Goal: Information Seeking & Learning: Check status

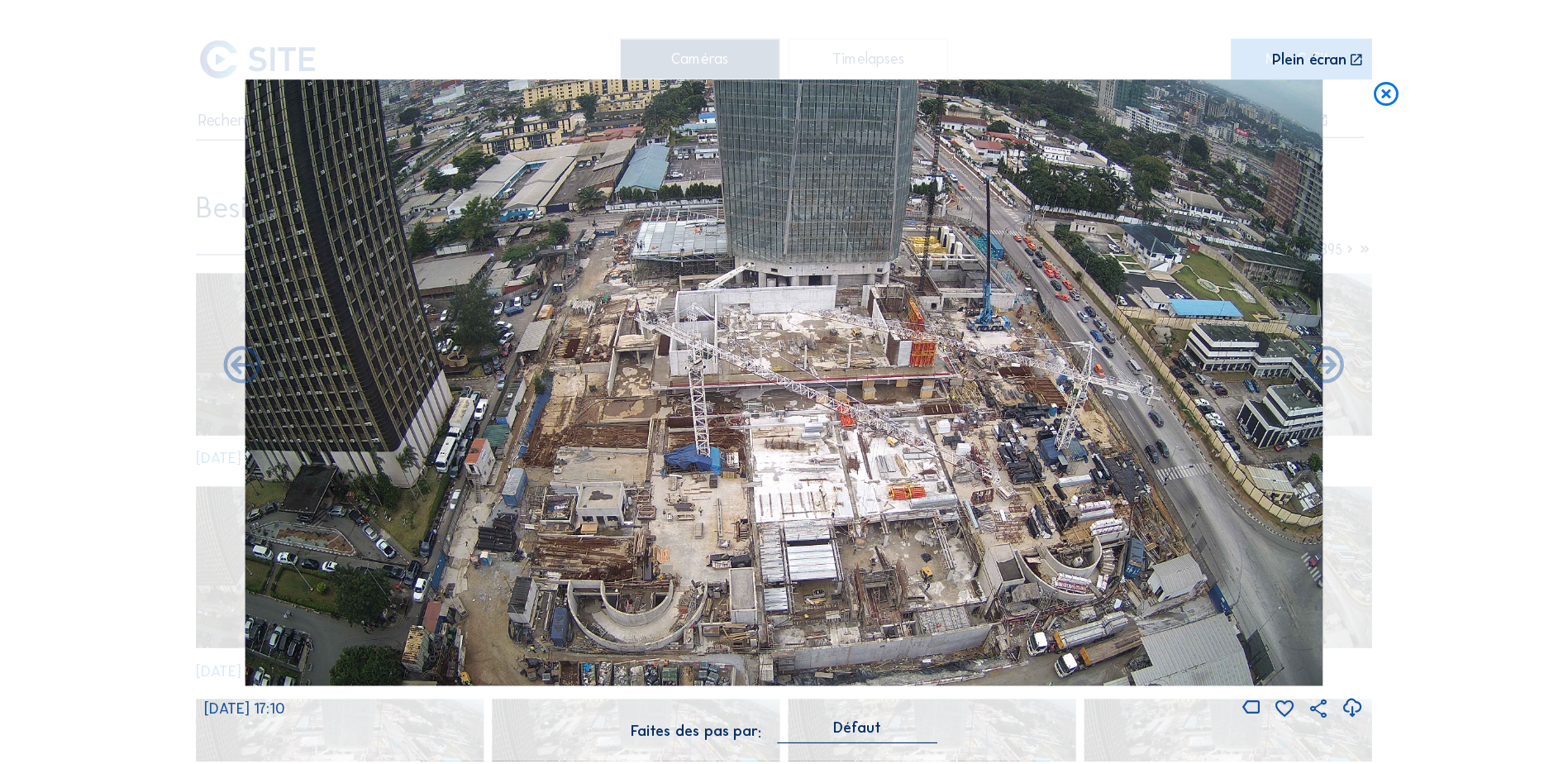
scroll to position [1, 0]
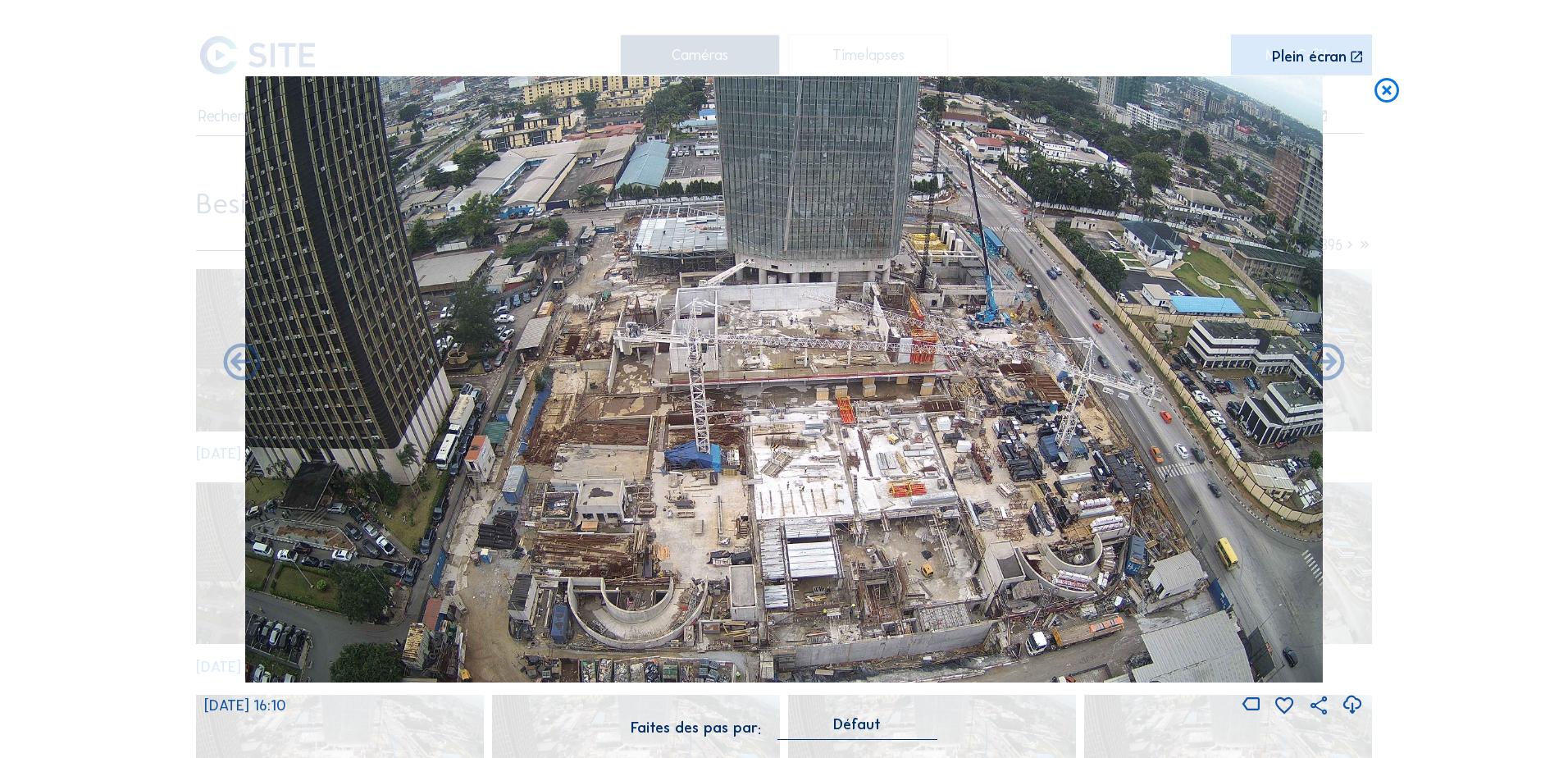
click at [1385, 90] on icon at bounding box center [1386, 91] width 30 height 31
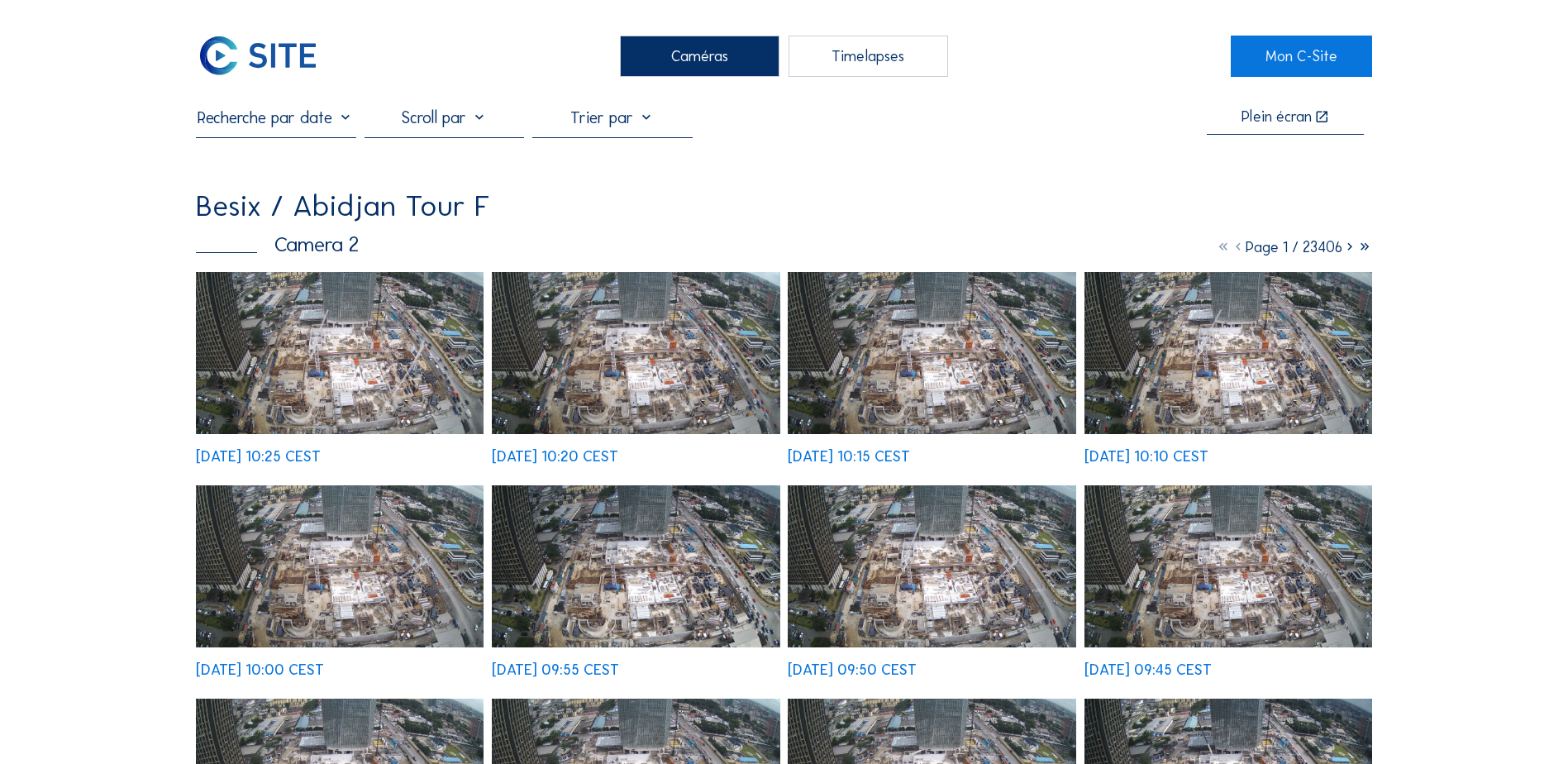
click at [377, 366] on img at bounding box center [340, 353] width 288 height 162
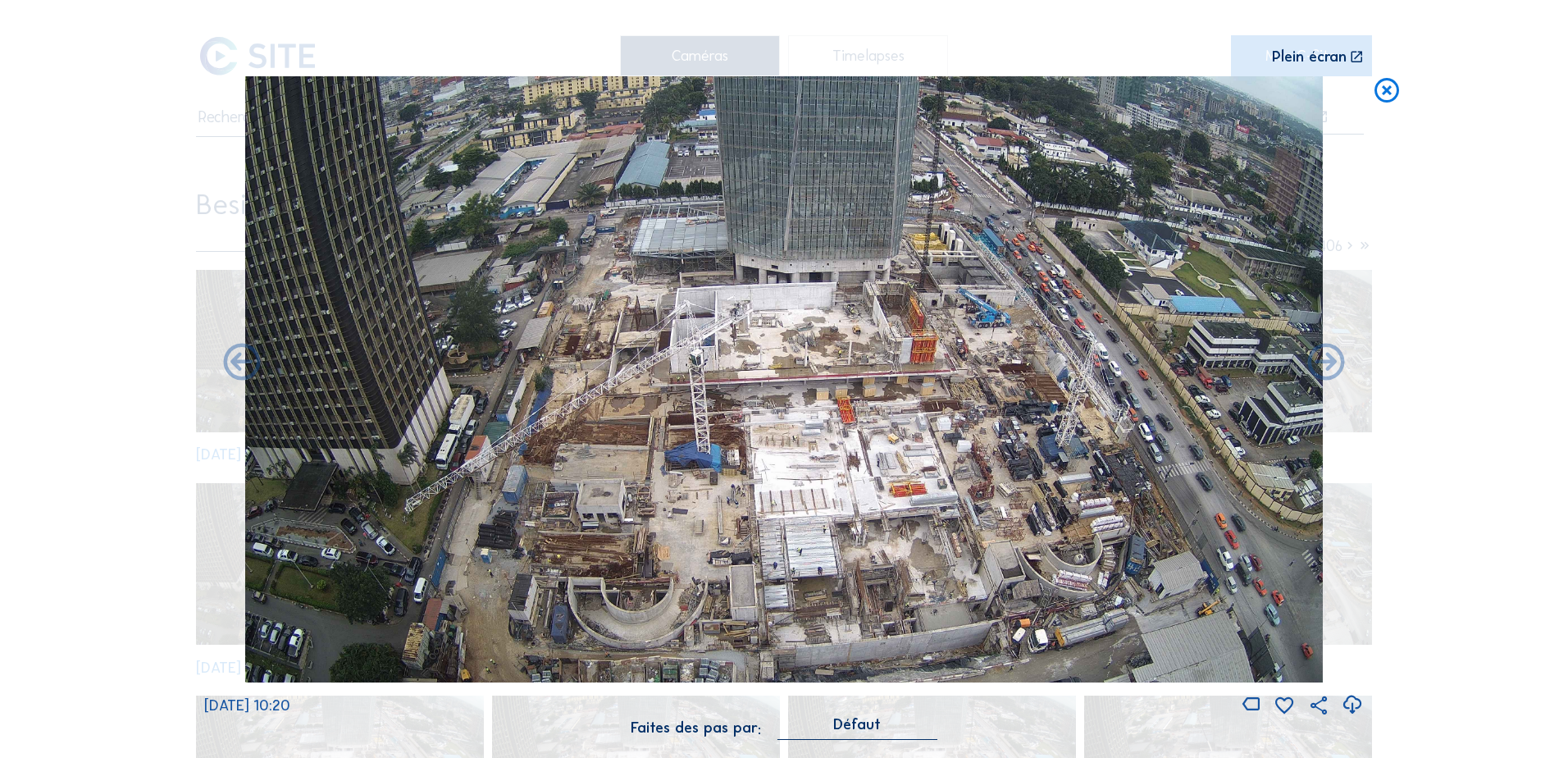
click at [1392, 93] on icon at bounding box center [1386, 91] width 30 height 31
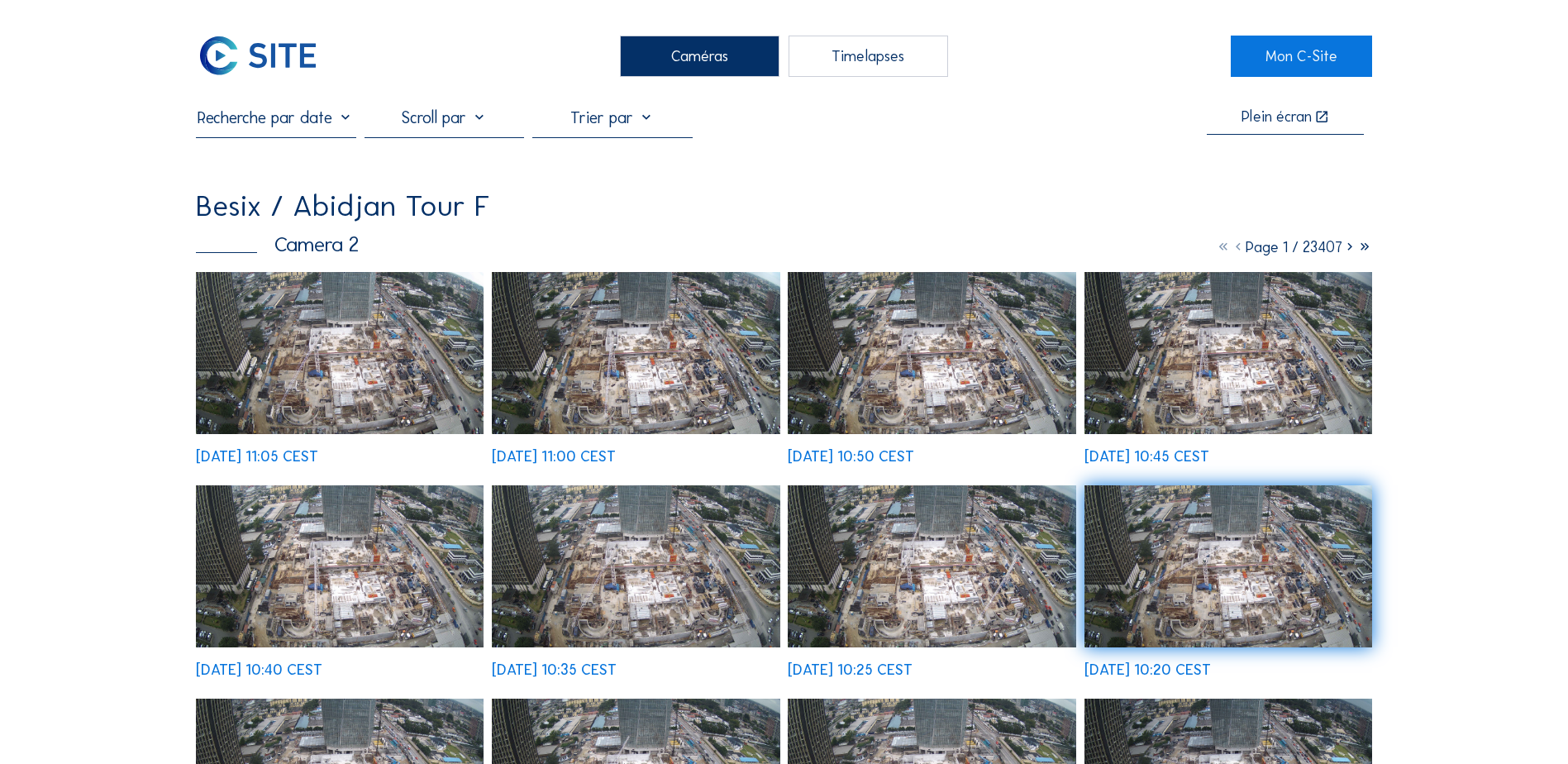
click at [339, 333] on img at bounding box center [340, 353] width 288 height 162
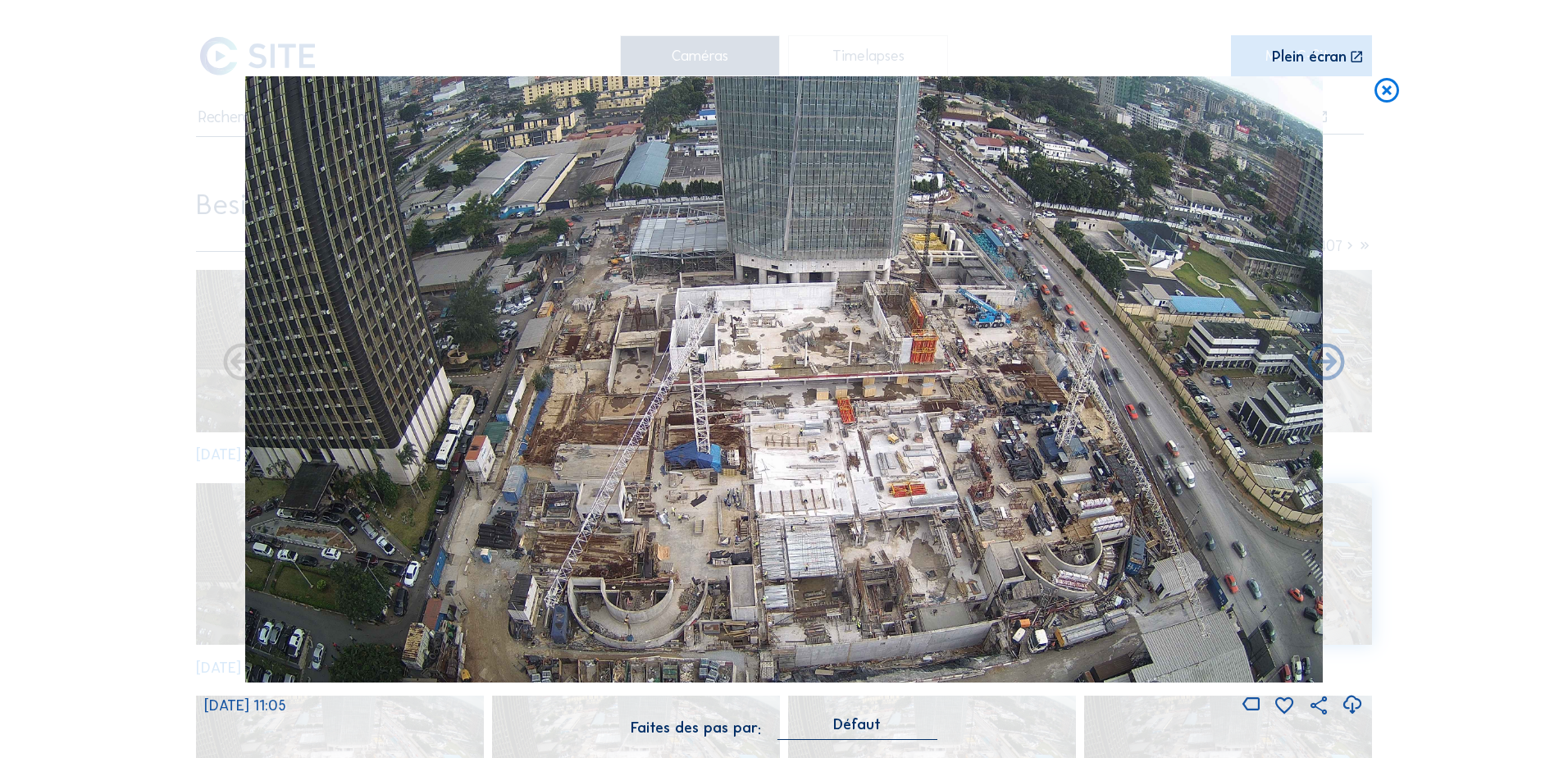
click at [1393, 82] on icon at bounding box center [1386, 91] width 30 height 31
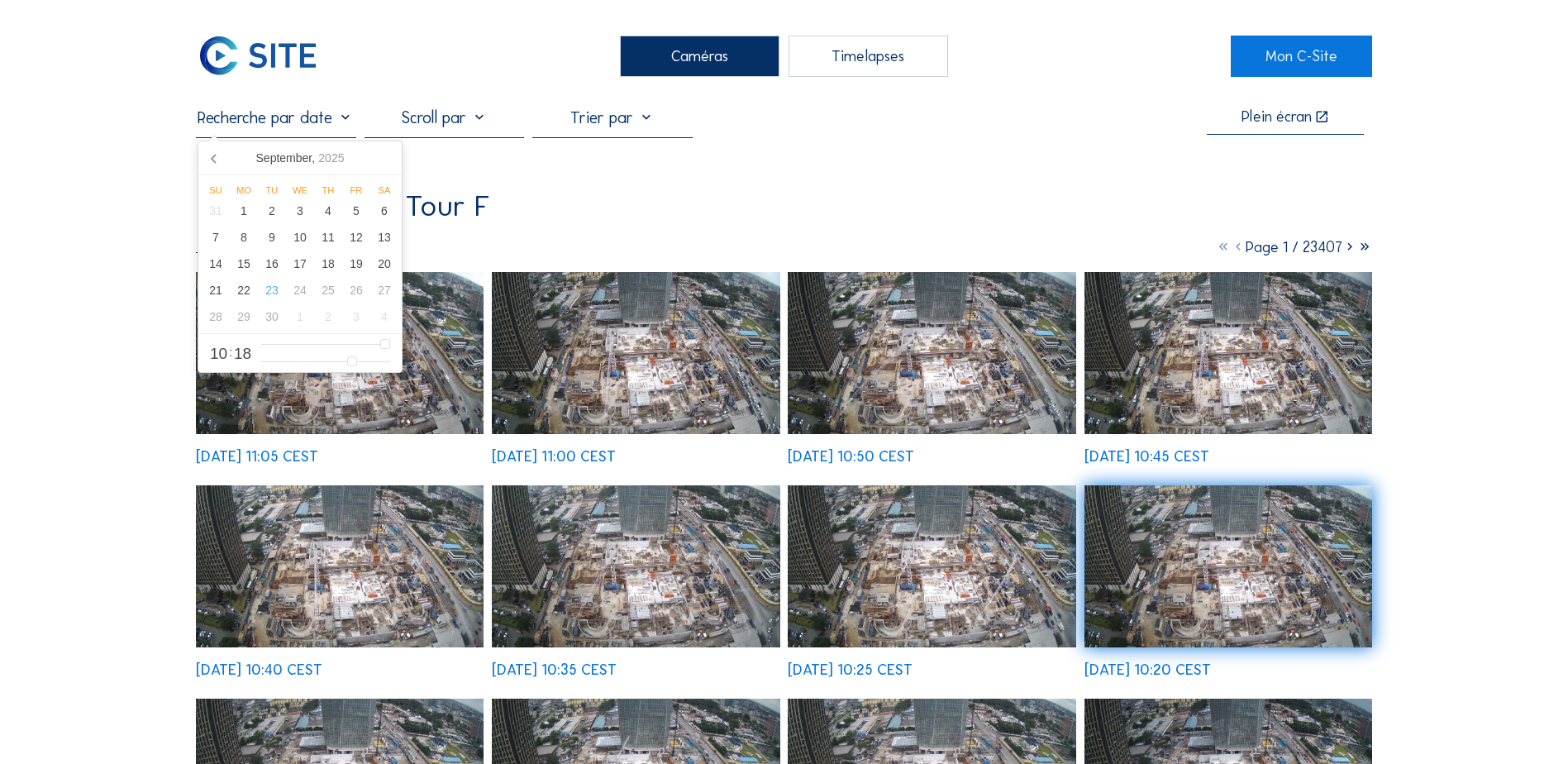
click at [352, 119] on input "text" at bounding box center [275, 118] width 160 height 20
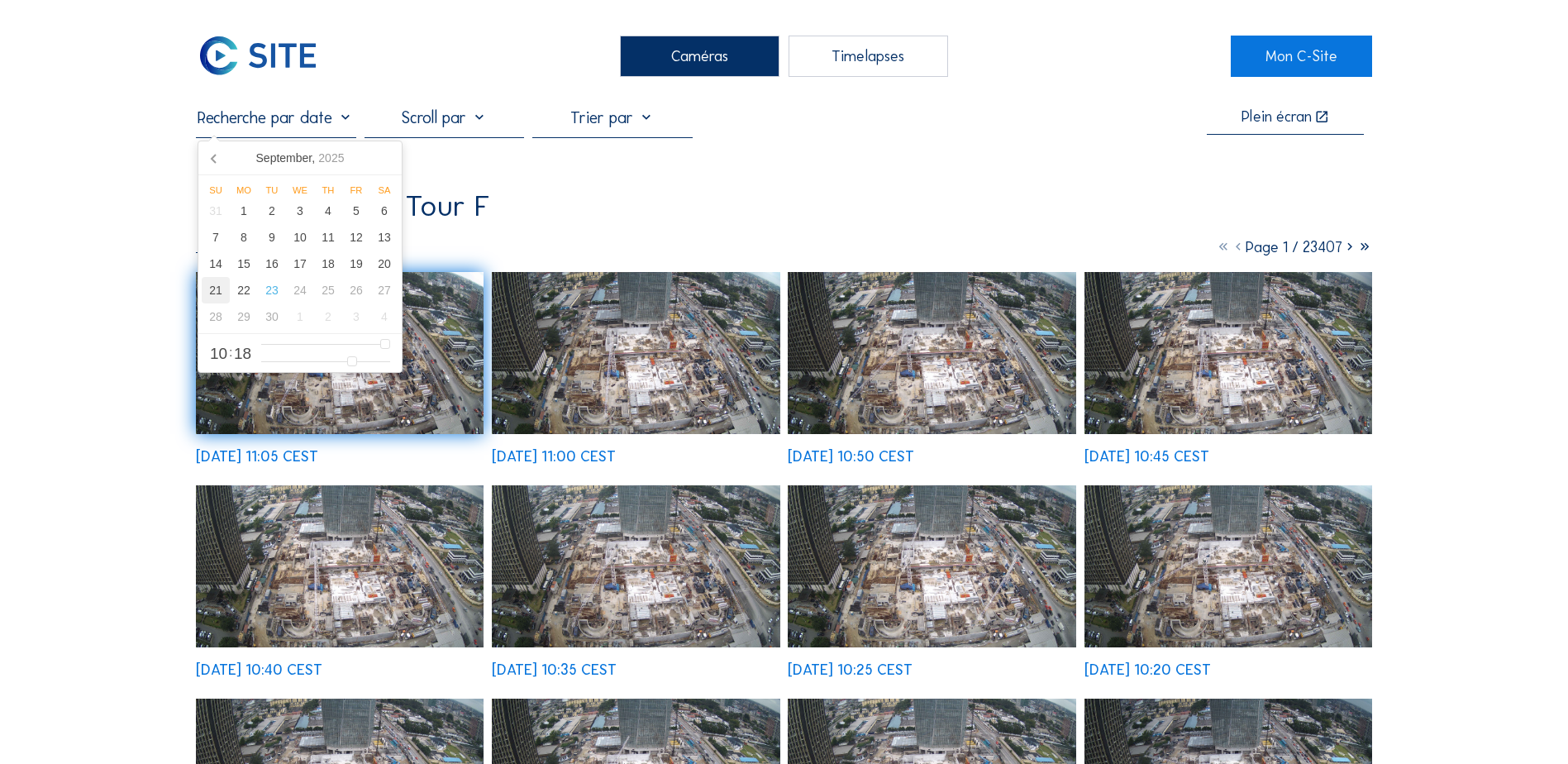
click at [216, 295] on div "21" at bounding box center [215, 290] width 28 height 26
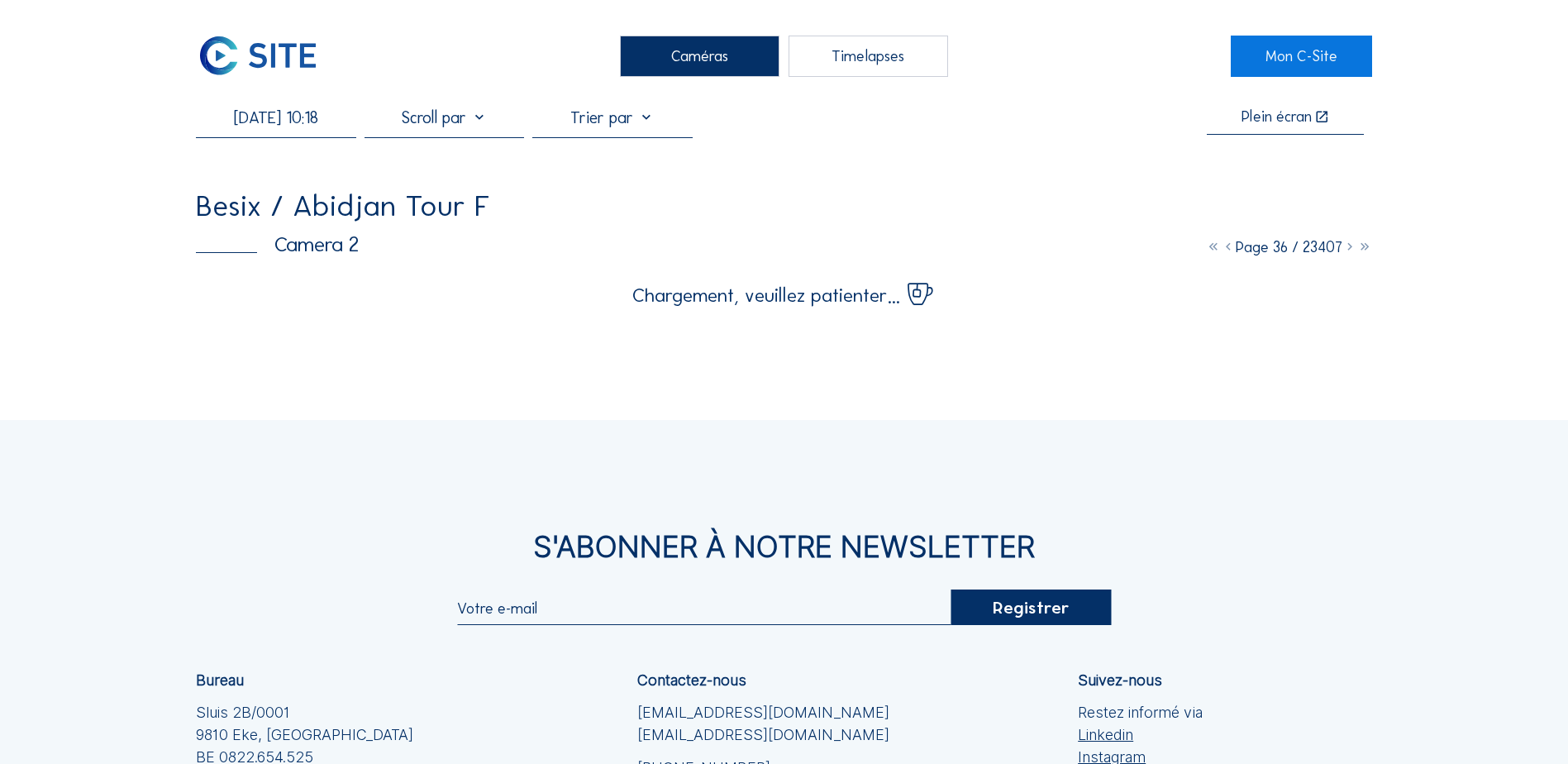
click at [147, 261] on div "Caméras Timelapses Mon C-Site 21/09/2025 10:18 Plein écran Besix / Abidjan Tour…" at bounding box center [784, 512] width 1568 height 1025
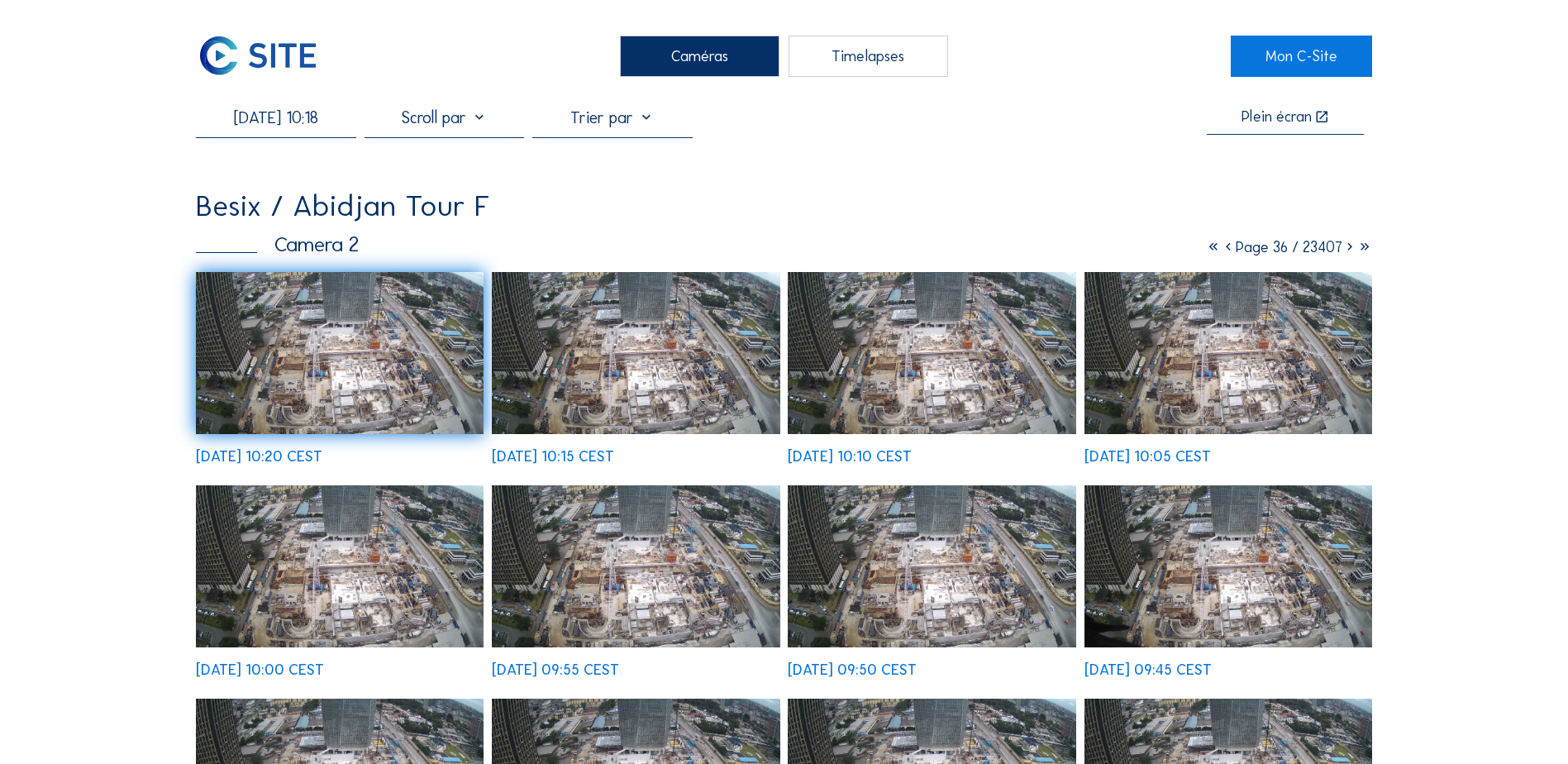
click at [383, 350] on img at bounding box center [340, 353] width 288 height 162
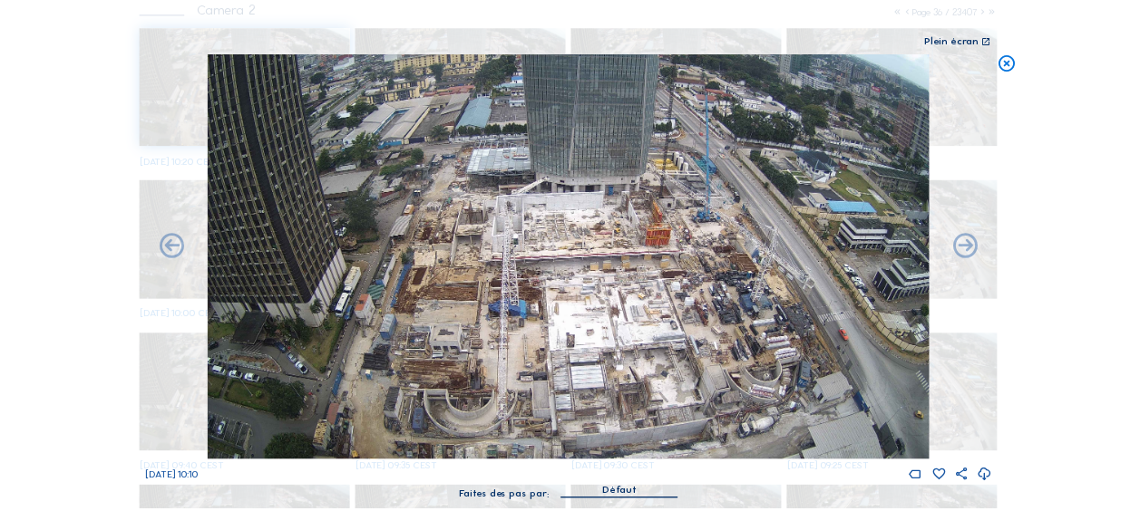
scroll to position [159, 0]
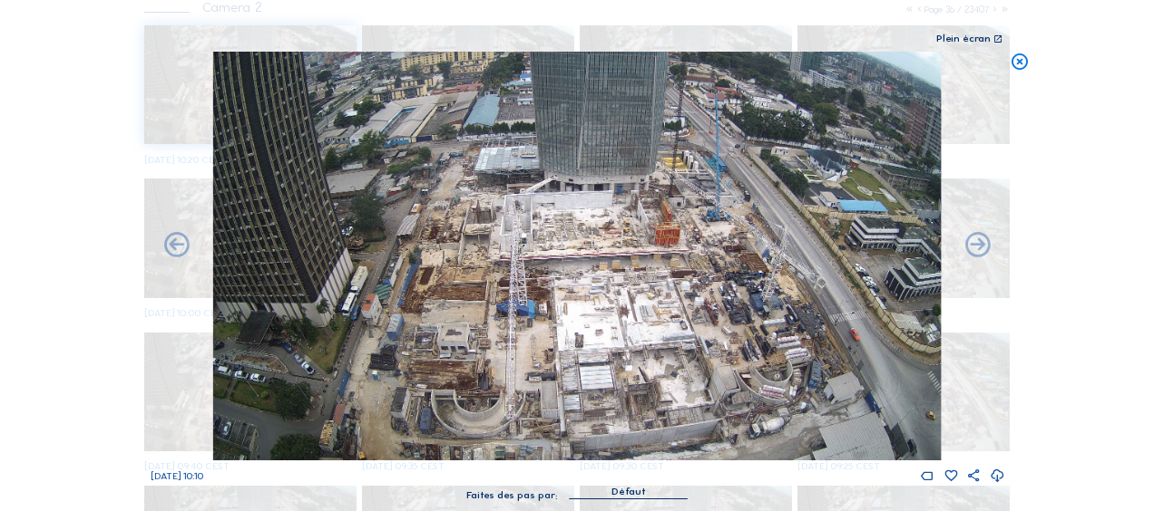
click at [995, 472] on icon at bounding box center [996, 476] width 15 height 18
click at [1018, 62] on icon at bounding box center [1019, 62] width 20 height 21
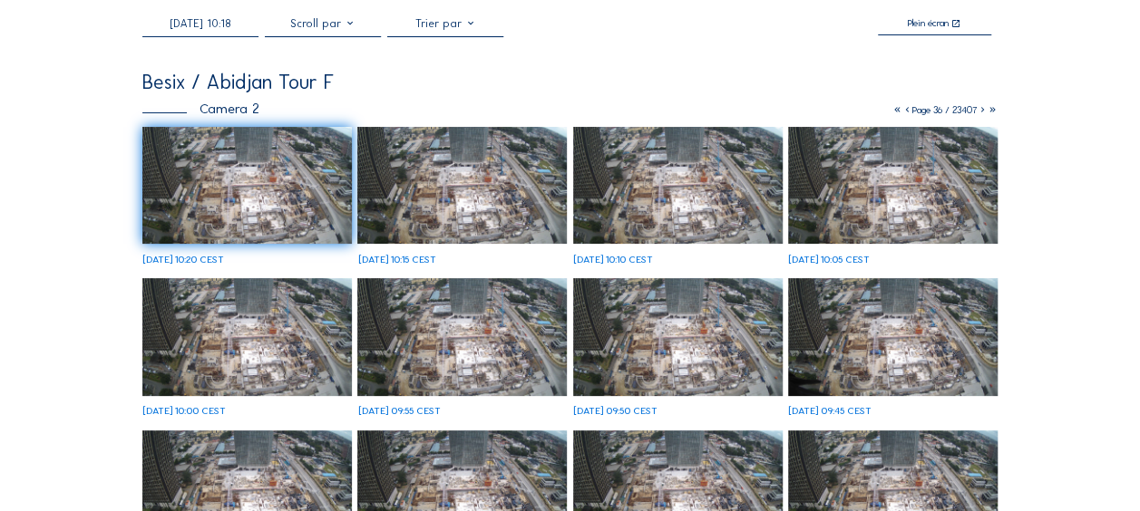
scroll to position [0, 0]
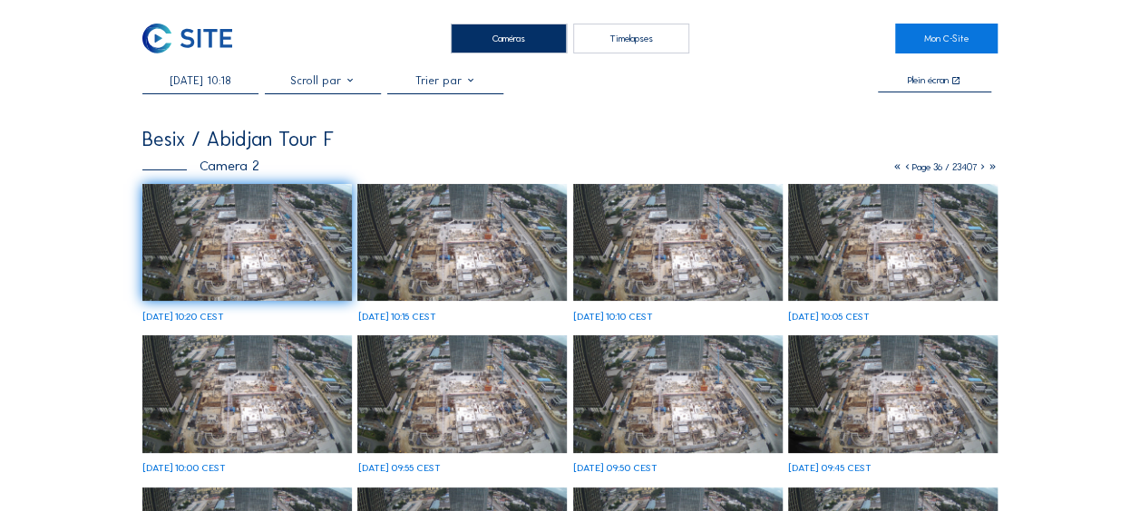
click at [185, 79] on input "21/09/2025 10:18" at bounding box center [200, 80] width 116 height 13
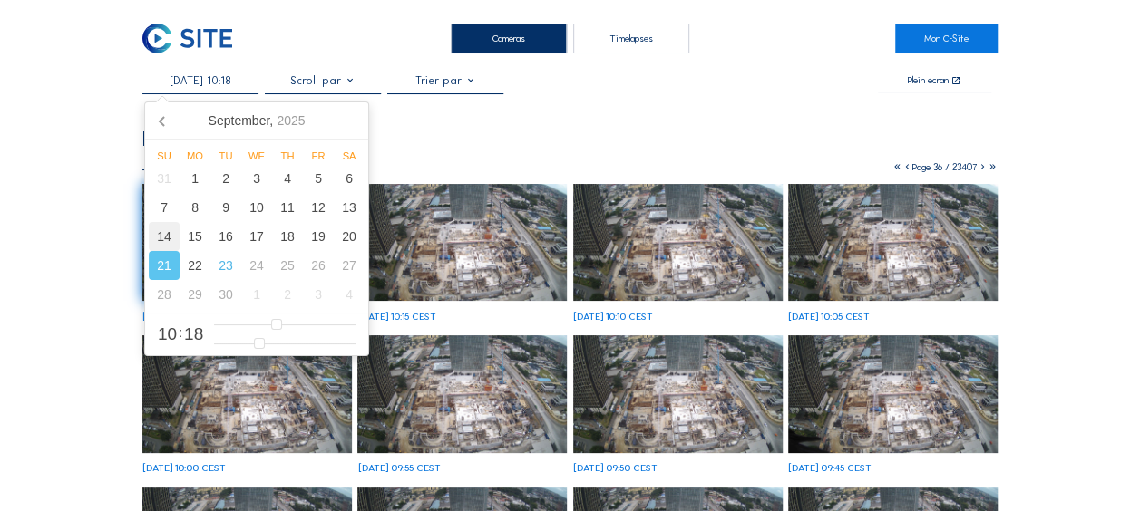
click at [170, 248] on div "14" at bounding box center [164, 236] width 31 height 29
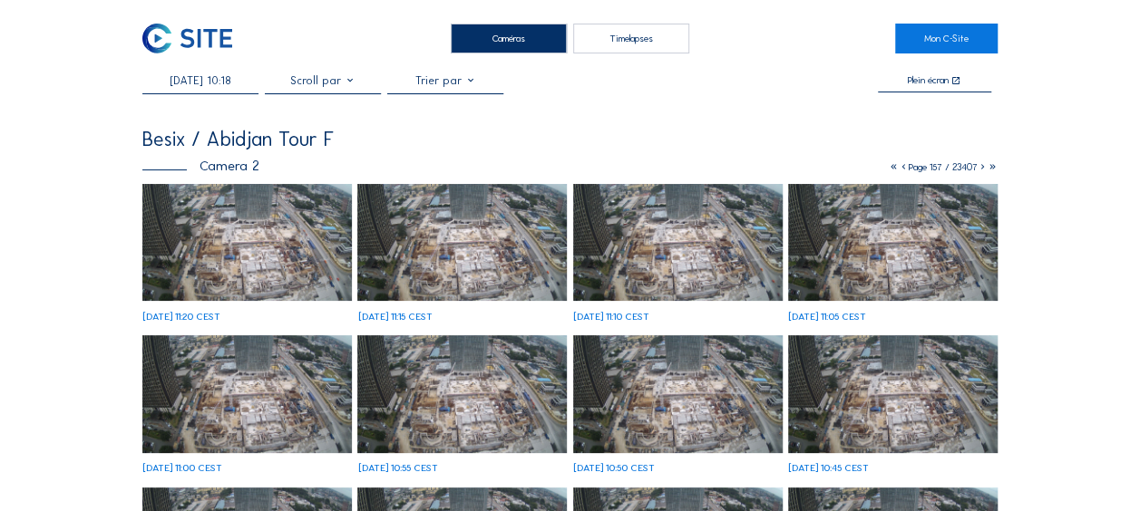
click at [436, 247] on img at bounding box center [461, 243] width 209 height 118
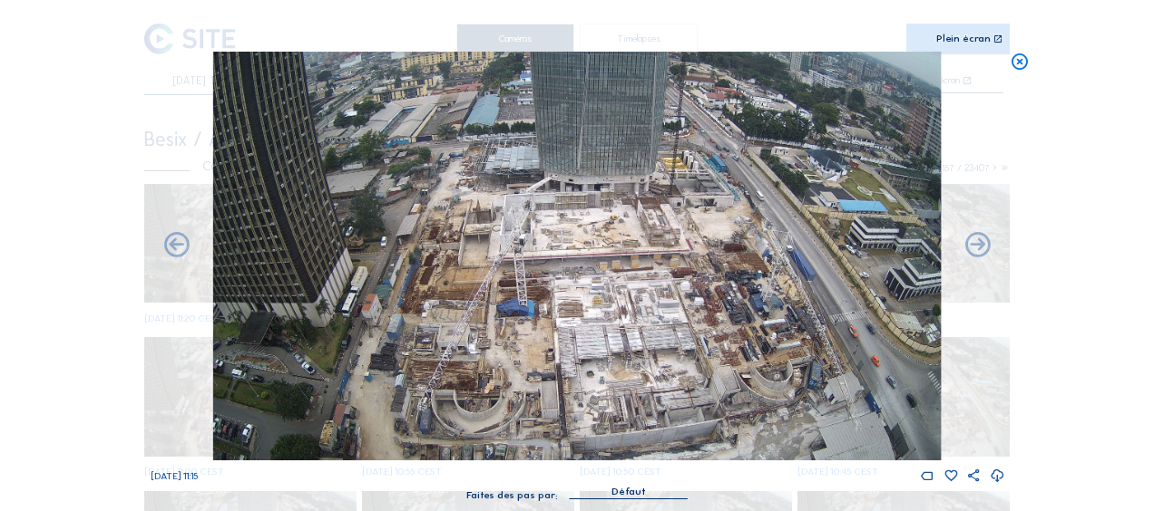
click at [993, 475] on icon at bounding box center [996, 476] width 15 height 18
drag, startPoint x: 423, startPoint y: 185, endPoint x: 363, endPoint y: 190, distance: 60.1
click at [423, 185] on img at bounding box center [576, 256] width 727 height 409
click at [84, 91] on div "Scroll pour voyager dans le temps | Appuie sur le 'Alt' Bouton + Scroll pour Zo…" at bounding box center [577, 255] width 1154 height 511
click at [1019, 61] on icon at bounding box center [1019, 62] width 20 height 21
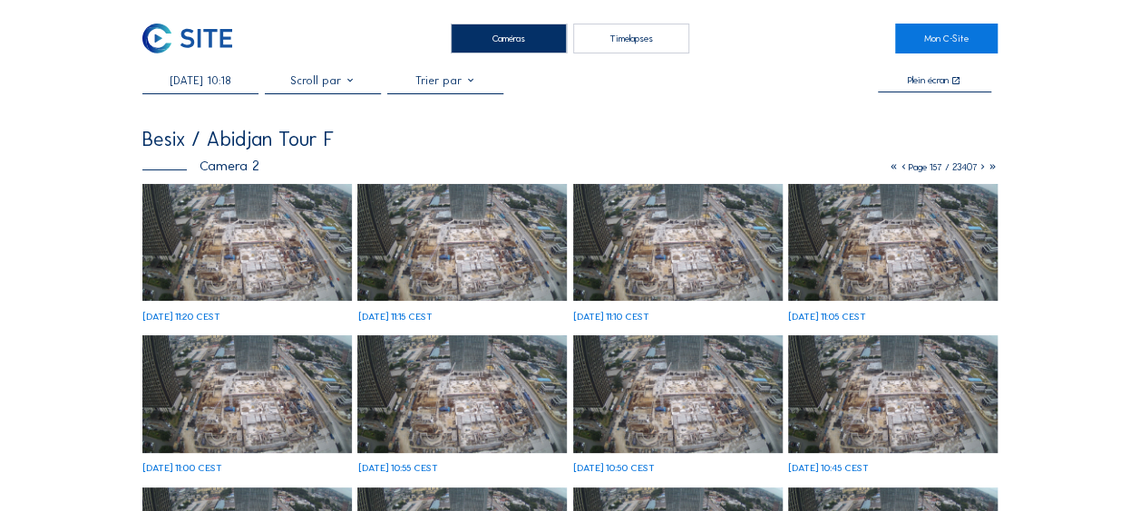
click at [233, 79] on input "14/09/2025 10:18" at bounding box center [200, 80] width 116 height 13
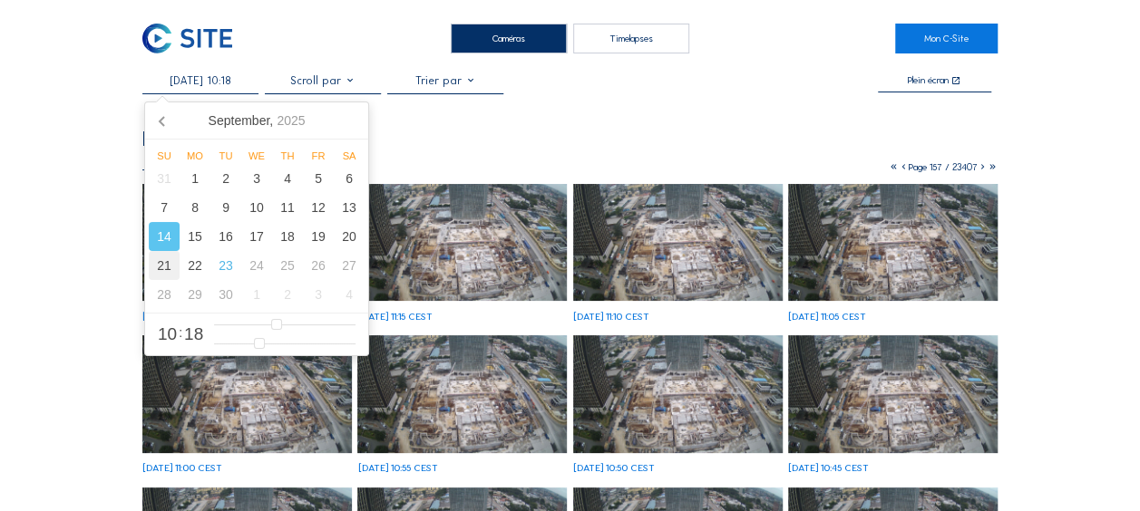
click at [165, 272] on div "21" at bounding box center [164, 265] width 31 height 29
type input "21/09/2025 10:18"
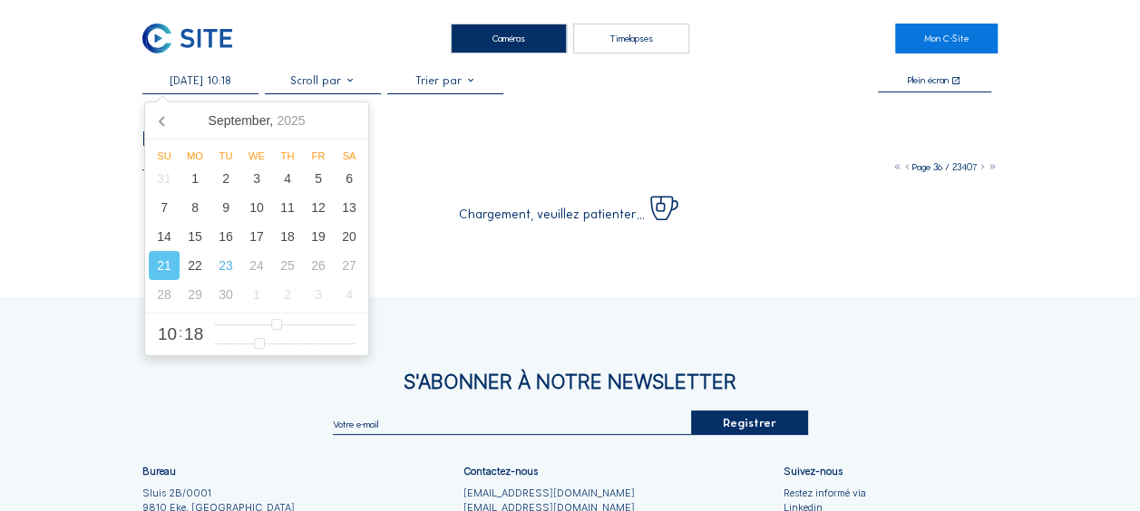
click at [54, 106] on div "Caméras Timelapses Mon C-Site 21/09/2025 10:18 Plein écran Besix / Abidjan Tour…" at bounding box center [570, 351] width 1140 height 703
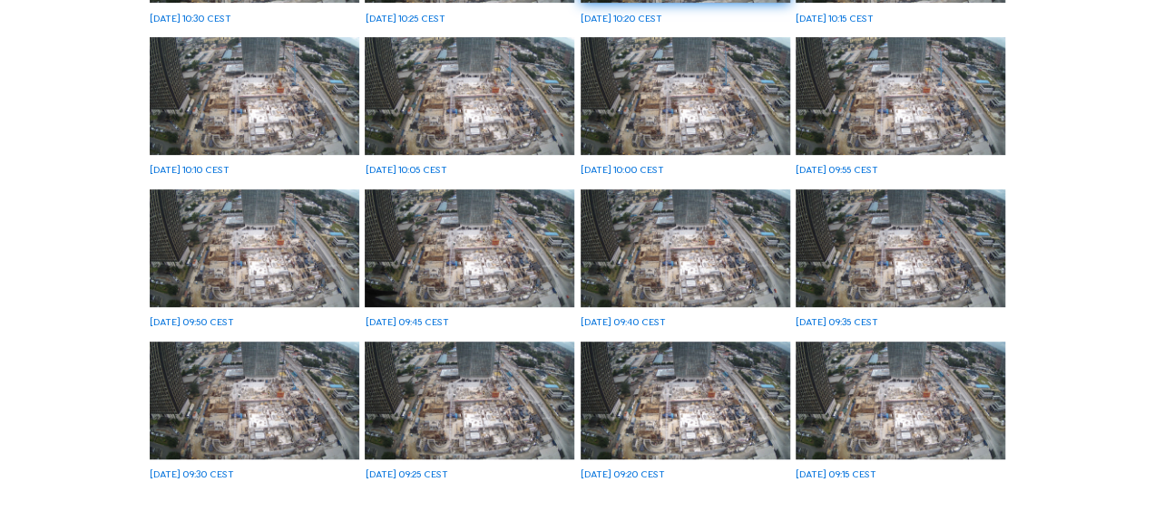
scroll to position [53, 0]
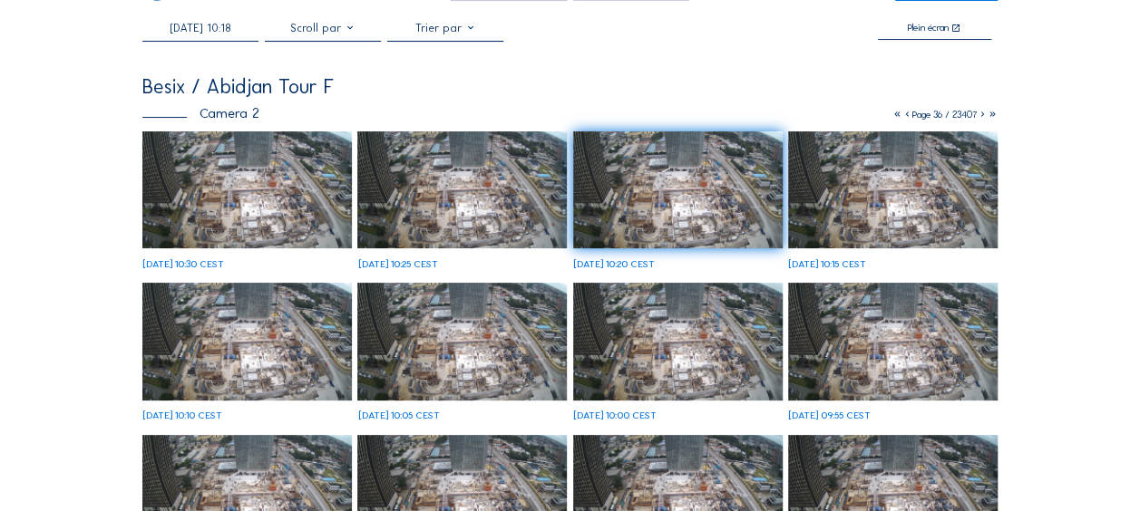
click at [294, 187] on img at bounding box center [246, 190] width 209 height 118
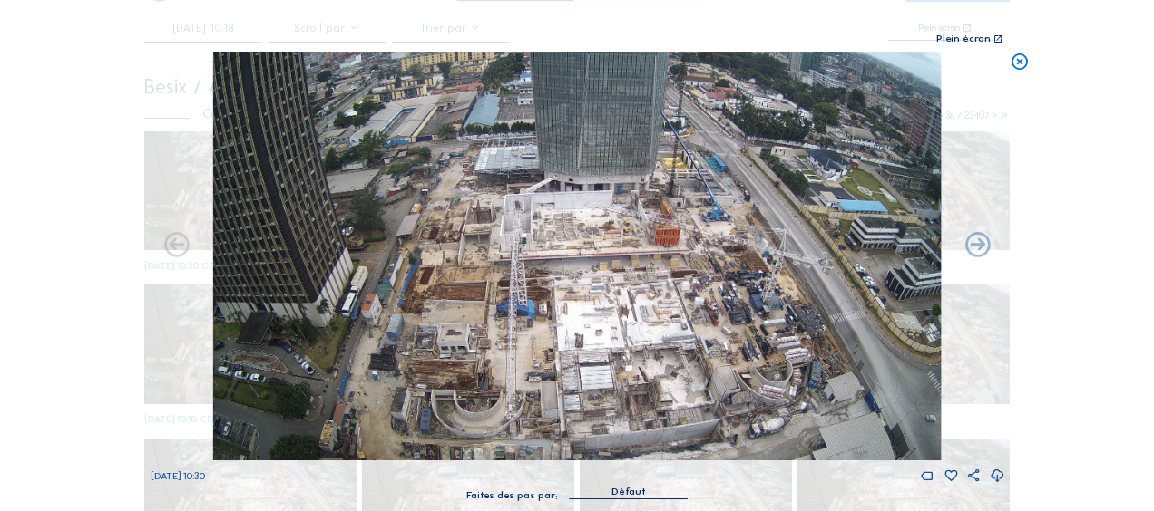
click at [998, 472] on icon at bounding box center [996, 476] width 15 height 18
